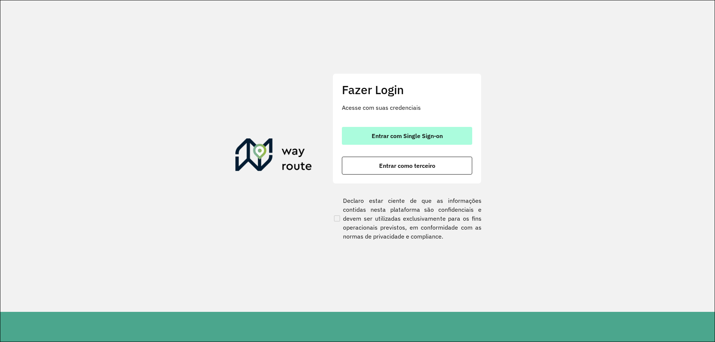
click at [418, 136] on span "Entrar com Single Sign-on" at bounding box center [407, 136] width 71 height 6
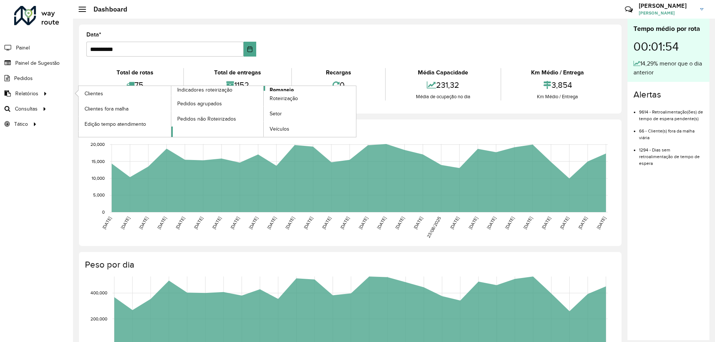
click at [286, 90] on span "Romaneio" at bounding box center [282, 90] width 24 height 8
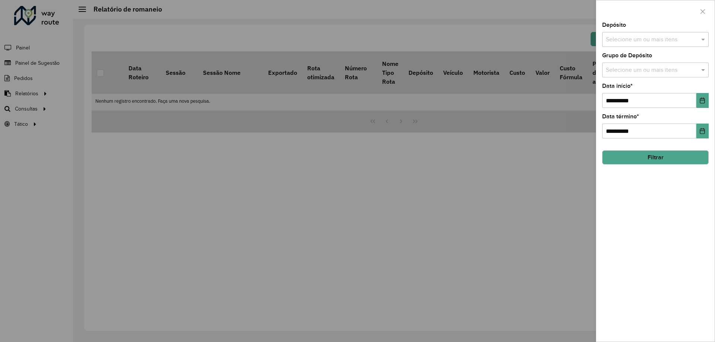
click at [683, 36] on input "text" at bounding box center [651, 39] width 95 height 9
click at [634, 79] on div "CDD Santa Luzia" at bounding box center [656, 76] width 106 height 13
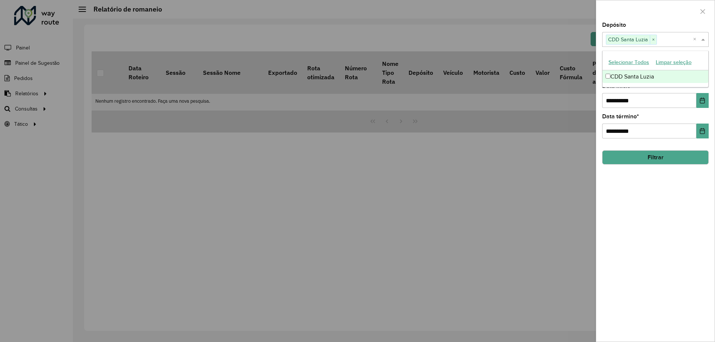
click at [633, 19] on div at bounding box center [655, 11] width 118 height 22
click at [636, 73] on input "text" at bounding box center [651, 70] width 95 height 9
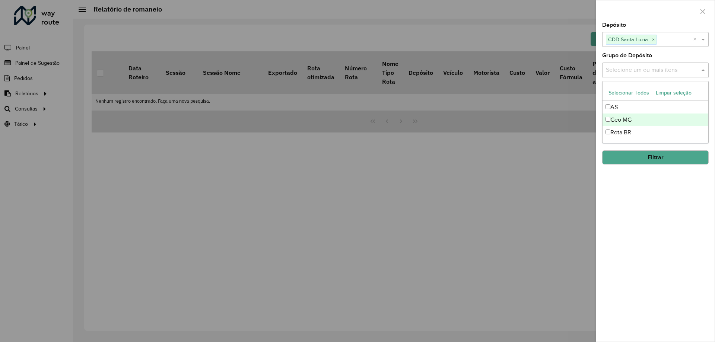
click at [636, 115] on div "Geo MG" at bounding box center [656, 120] width 106 height 13
click at [708, 228] on div "**********" at bounding box center [655, 182] width 118 height 320
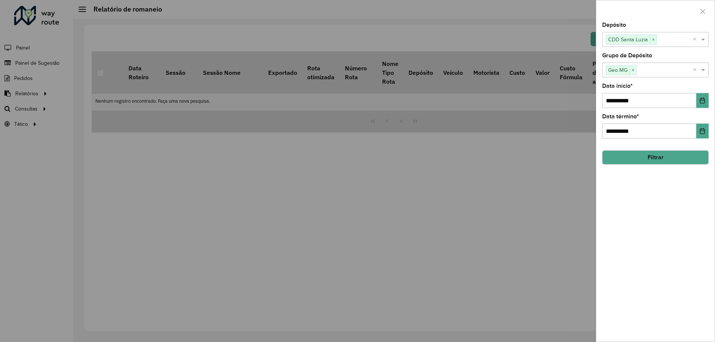
click at [665, 156] on button "Filtrar" at bounding box center [655, 157] width 107 height 14
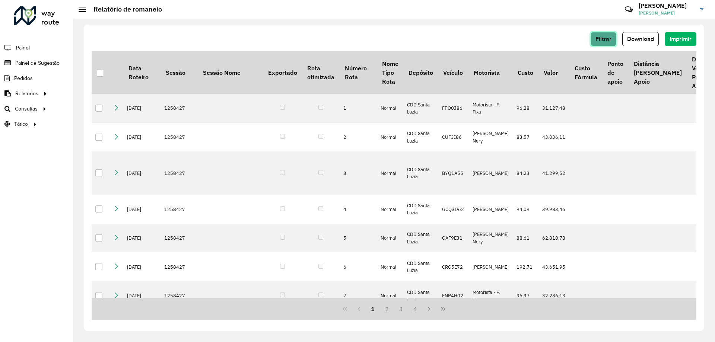
click at [594, 34] on button "Filtrar" at bounding box center [604, 39] width 26 height 14
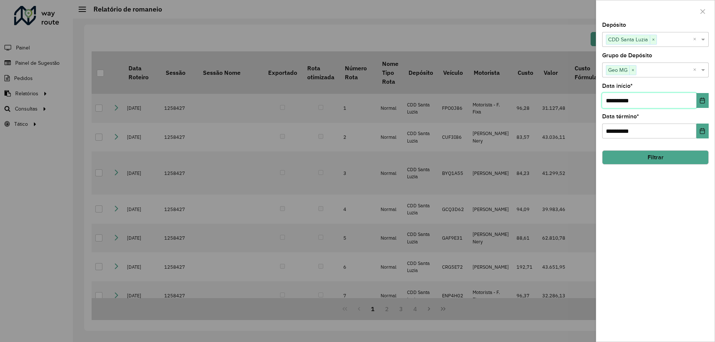
click at [638, 98] on input "**********" at bounding box center [649, 100] width 94 height 15
click at [702, 98] on icon "Choose Date" at bounding box center [702, 101] width 6 height 6
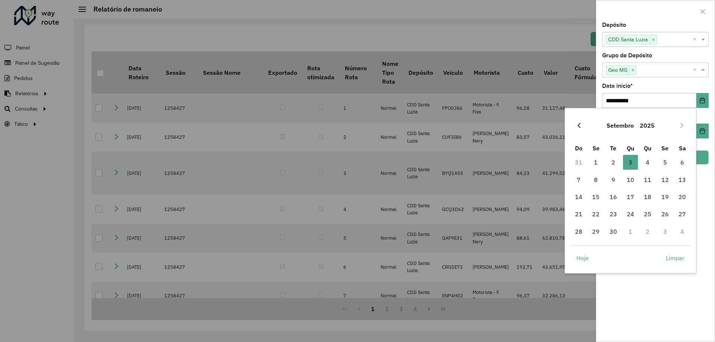
click at [581, 124] on icon "Previous Month" at bounding box center [579, 126] width 6 height 6
click at [666, 162] on span "1" at bounding box center [665, 162] width 15 height 15
type input "**********"
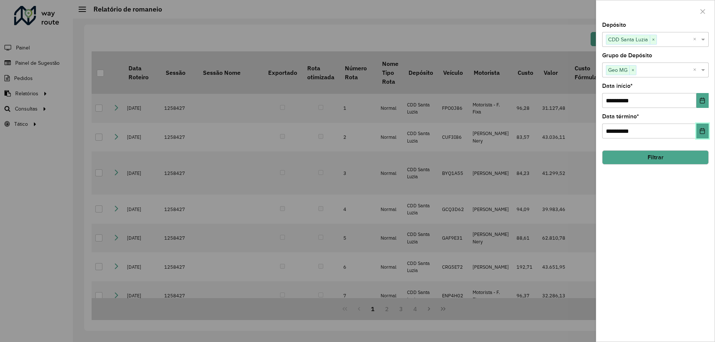
click at [707, 130] on button "Choose Date" at bounding box center [702, 131] width 12 height 15
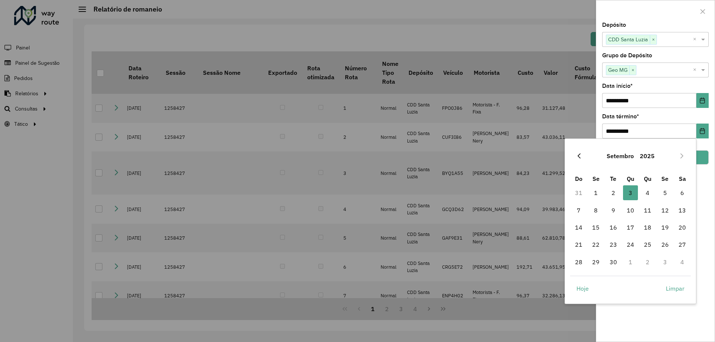
click at [578, 150] on button "Previous Month" at bounding box center [579, 156] width 12 height 12
click at [680, 264] on span "30" at bounding box center [682, 262] width 15 height 15
type input "**********"
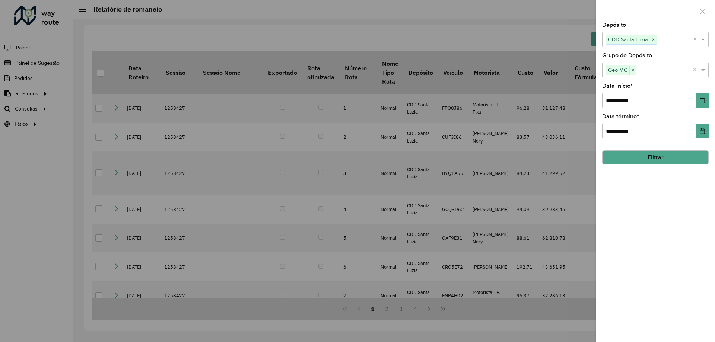
drag, startPoint x: 677, startPoint y: 214, endPoint x: 677, endPoint y: 203, distance: 11.6
click at [677, 213] on div "**********" at bounding box center [655, 182] width 118 height 320
click at [667, 158] on button "Filtrar" at bounding box center [655, 157] width 107 height 14
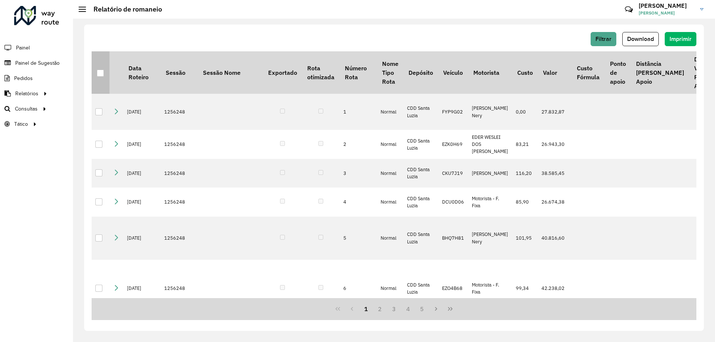
click at [102, 73] on div at bounding box center [100, 73] width 7 height 7
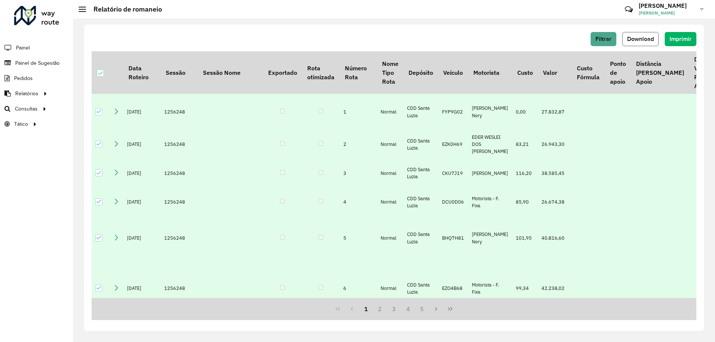
drag, startPoint x: 649, startPoint y: 35, endPoint x: 648, endPoint y: 43, distance: 7.8
click at [648, 35] on button "Download" at bounding box center [640, 39] width 36 height 14
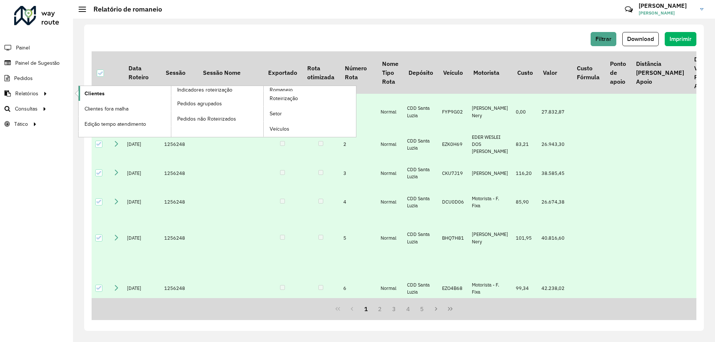
click at [104, 91] on link "Clientes" at bounding box center [125, 93] width 92 height 15
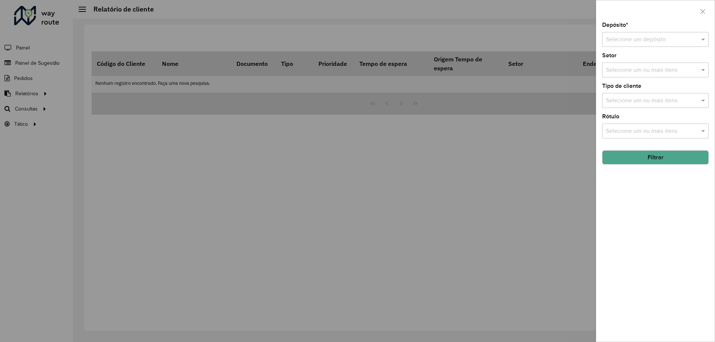
click at [677, 39] on input "text" at bounding box center [648, 39] width 84 height 9
click at [634, 65] on div "CDD Santa Luzia" at bounding box center [656, 61] width 106 height 13
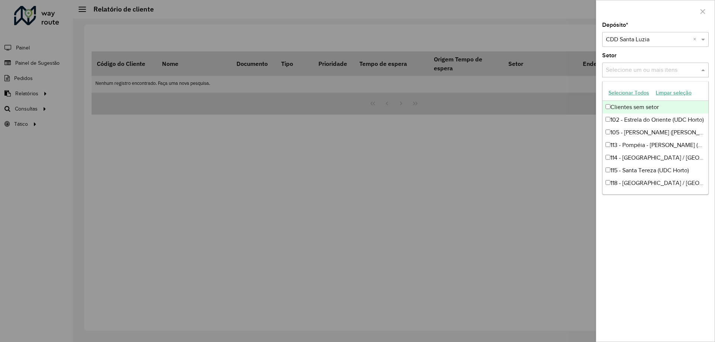
click at [645, 67] on input "text" at bounding box center [651, 70] width 95 height 9
click at [653, 54] on div "Setor Selecione um ou mais itens" at bounding box center [655, 65] width 107 height 25
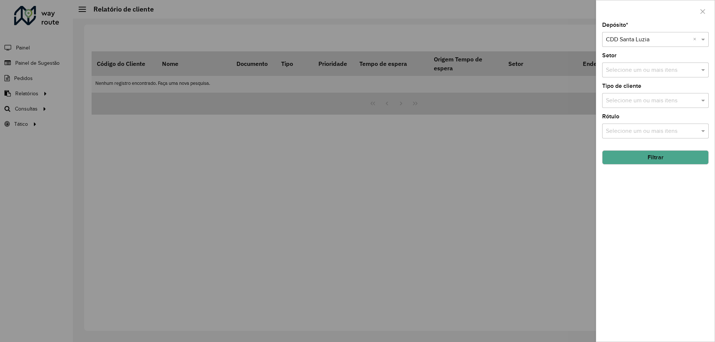
click at [660, 159] on button "Filtrar" at bounding box center [655, 157] width 107 height 14
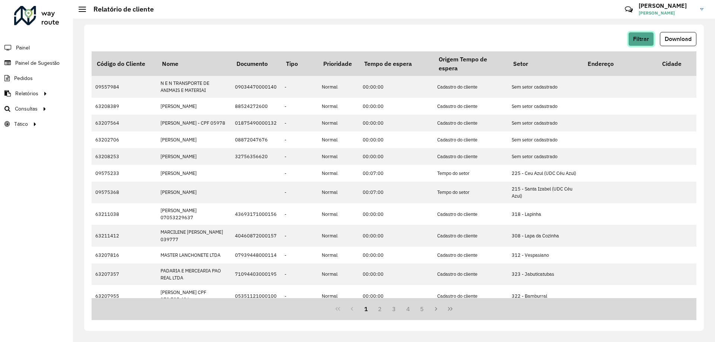
click at [643, 35] on button "Filtrar" at bounding box center [641, 39] width 26 height 14
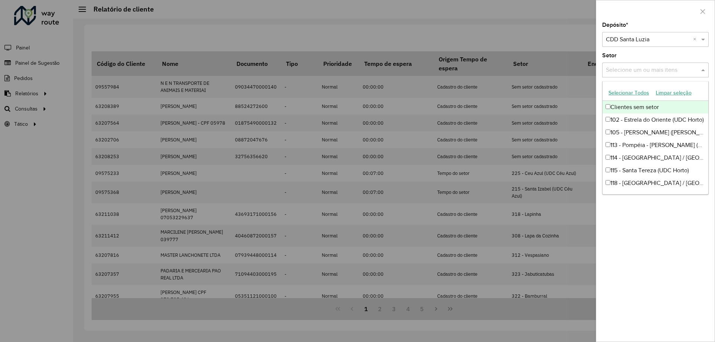
click at [634, 68] on input "text" at bounding box center [651, 70] width 95 height 9
click at [634, 67] on input "text" at bounding box center [651, 70] width 95 height 9
click at [672, 52] on div "Depósito * Selecione um depósito × CDD Santa Luzia × Setor Selecione um ou mais…" at bounding box center [655, 182] width 118 height 320
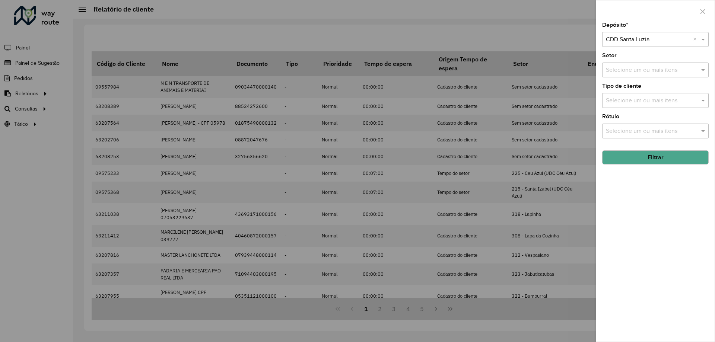
click at [561, 38] on div at bounding box center [357, 171] width 715 height 342
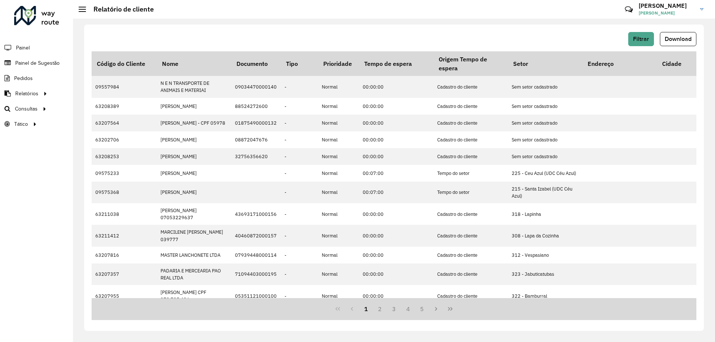
click at [556, 32] on div "Filtrar Download" at bounding box center [394, 39] width 605 height 14
click at [685, 36] on span "Download" at bounding box center [678, 39] width 27 height 6
